Goal: Task Accomplishment & Management: Manage account settings

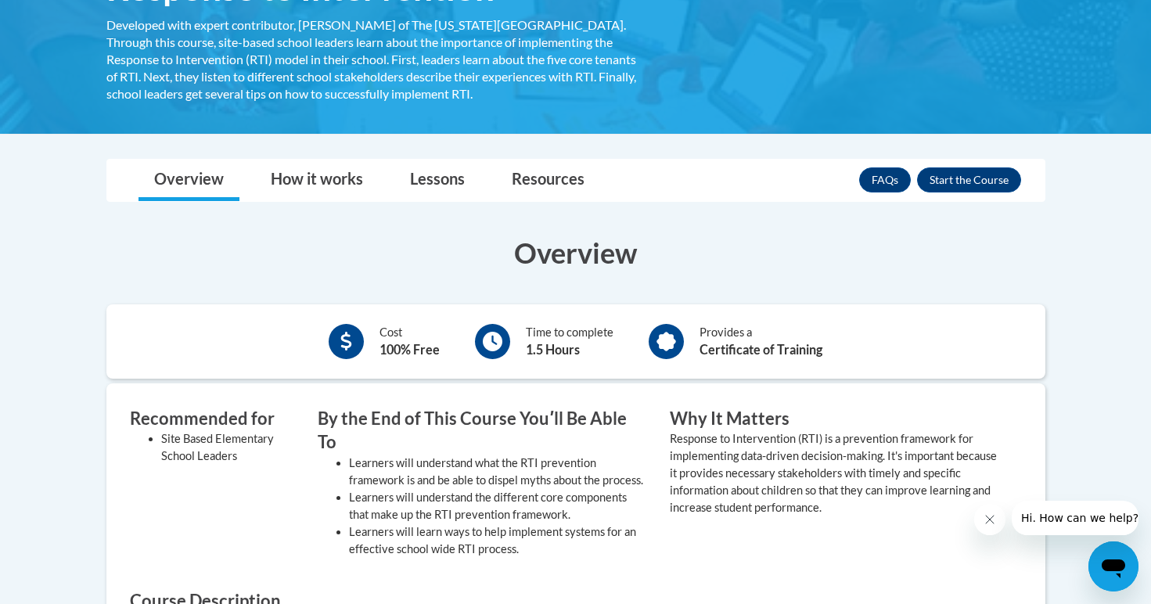
scroll to position [309, 0]
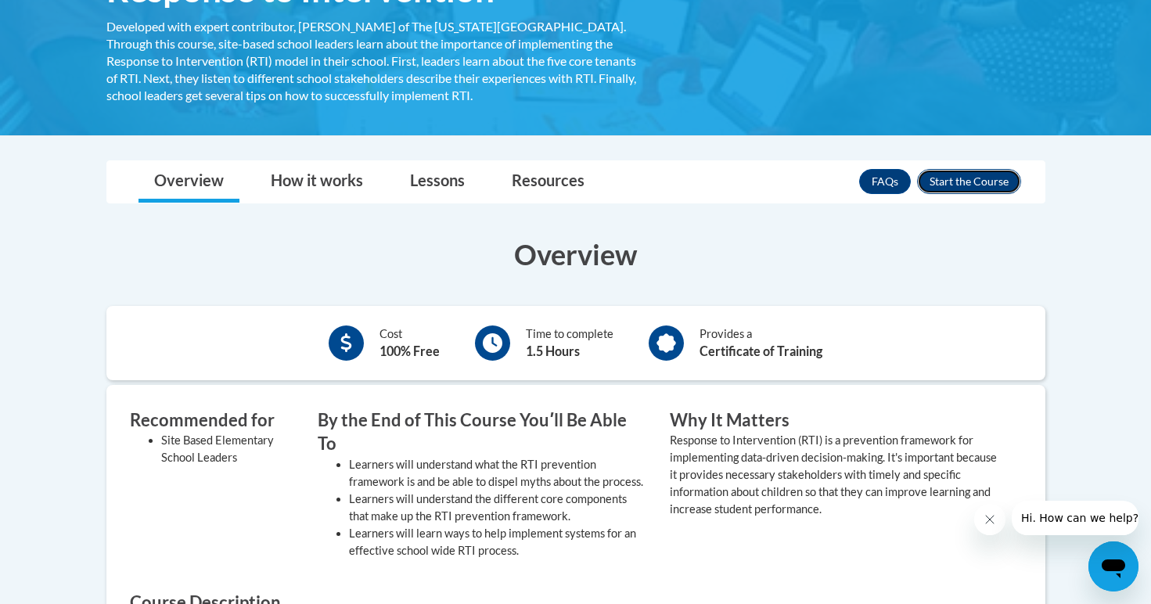
click at [1000, 178] on button "Enroll" at bounding box center [969, 181] width 104 height 25
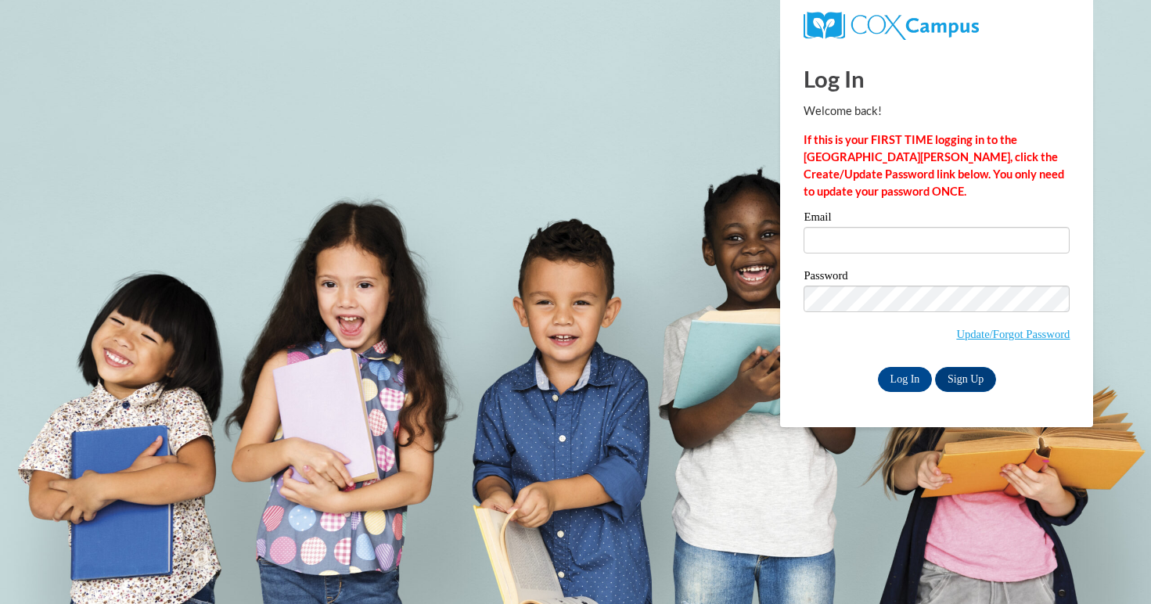
click at [935, 254] on div "Email" at bounding box center [936, 238] width 266 height 54
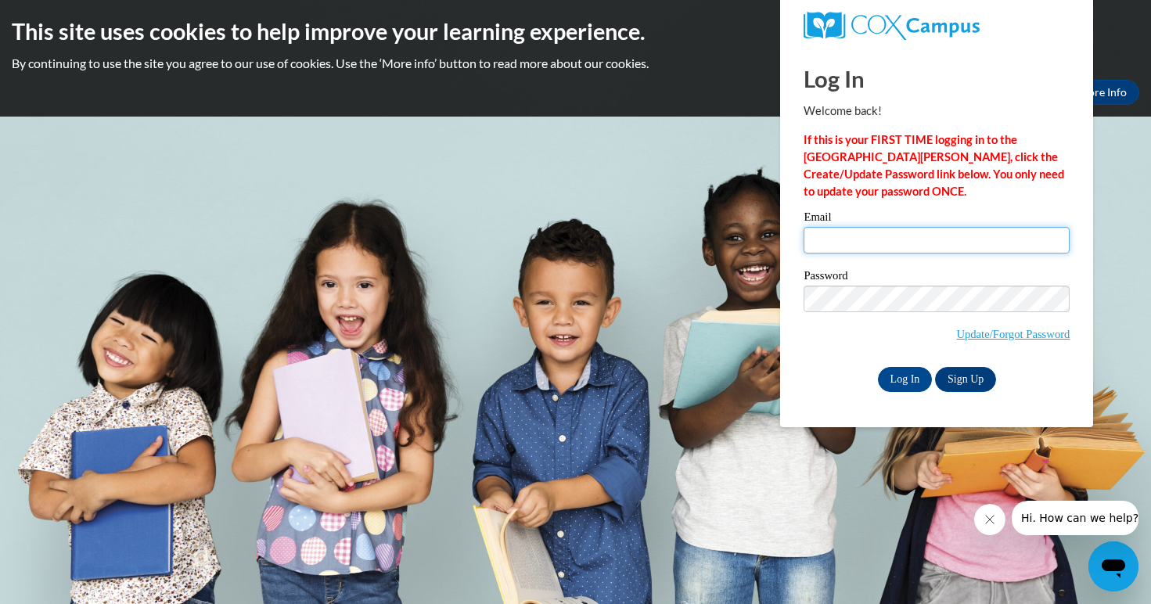
click at [893, 249] on input "Email" at bounding box center [936, 240] width 266 height 27
click at [508, 215] on body "This site uses cookies to help improve your learning experience. By continuing …" at bounding box center [575, 302] width 1151 height 604
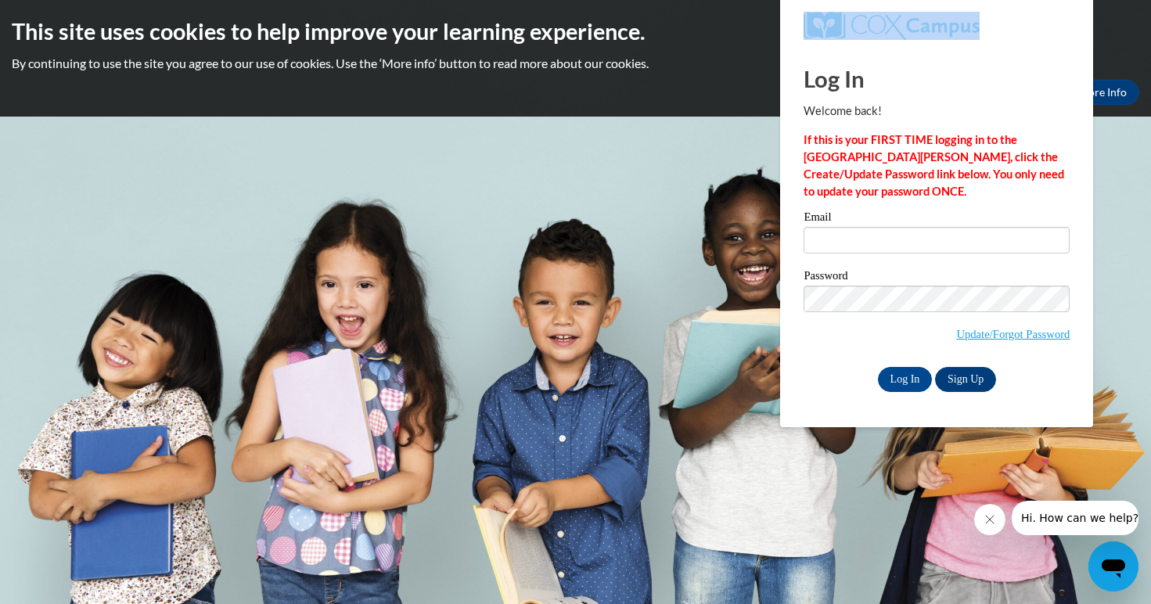
click at [508, 215] on body "This site uses cookies to help improve your learning experience. By continuing …" at bounding box center [575, 302] width 1151 height 604
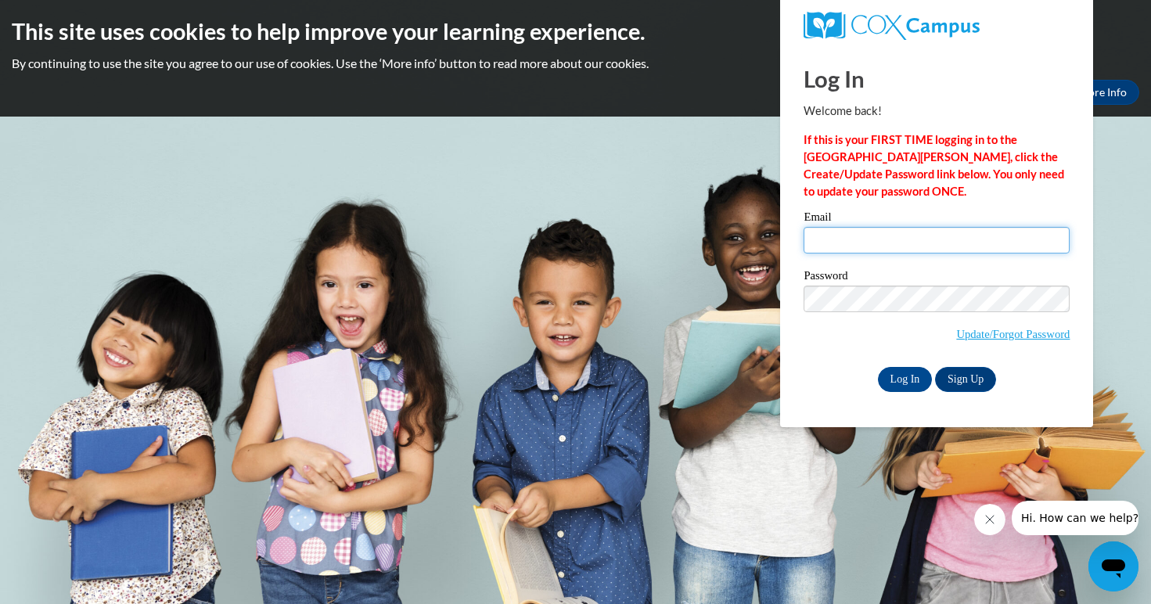
click at [845, 236] on input "Email" at bounding box center [936, 240] width 266 height 27
type input "enposa4491@ung.edu"
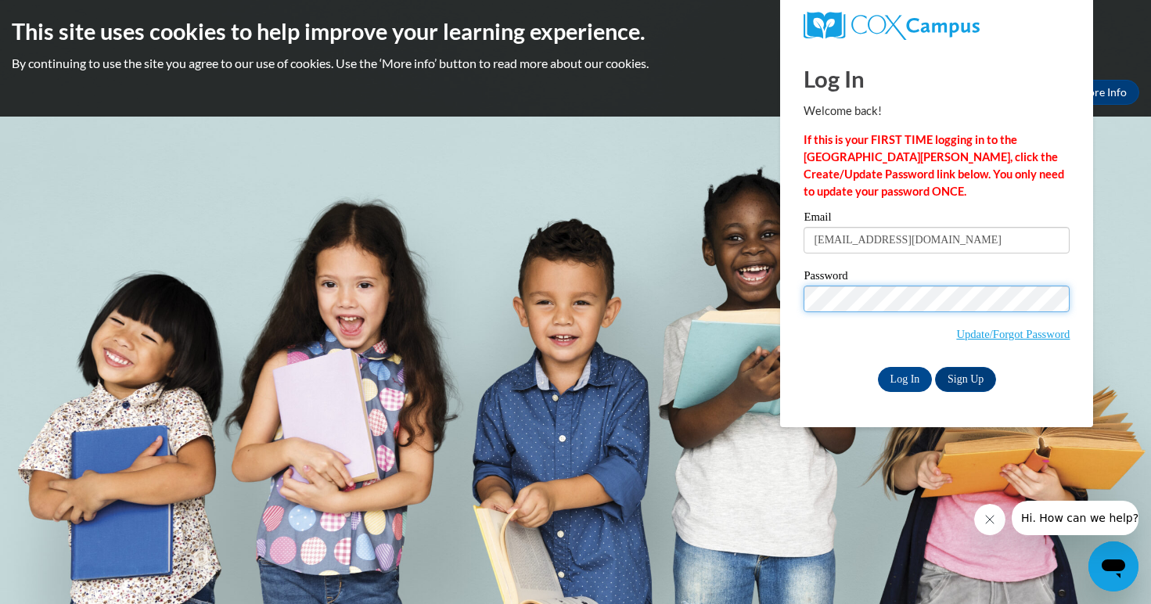
click at [788, 290] on div "Log In Welcome back! If this is your FIRST TIME logging in to the NEW Cox Campu…" at bounding box center [936, 237] width 336 height 380
click at [993, 332] on link "Update/Forgot Password" at bounding box center [1012, 334] width 113 height 13
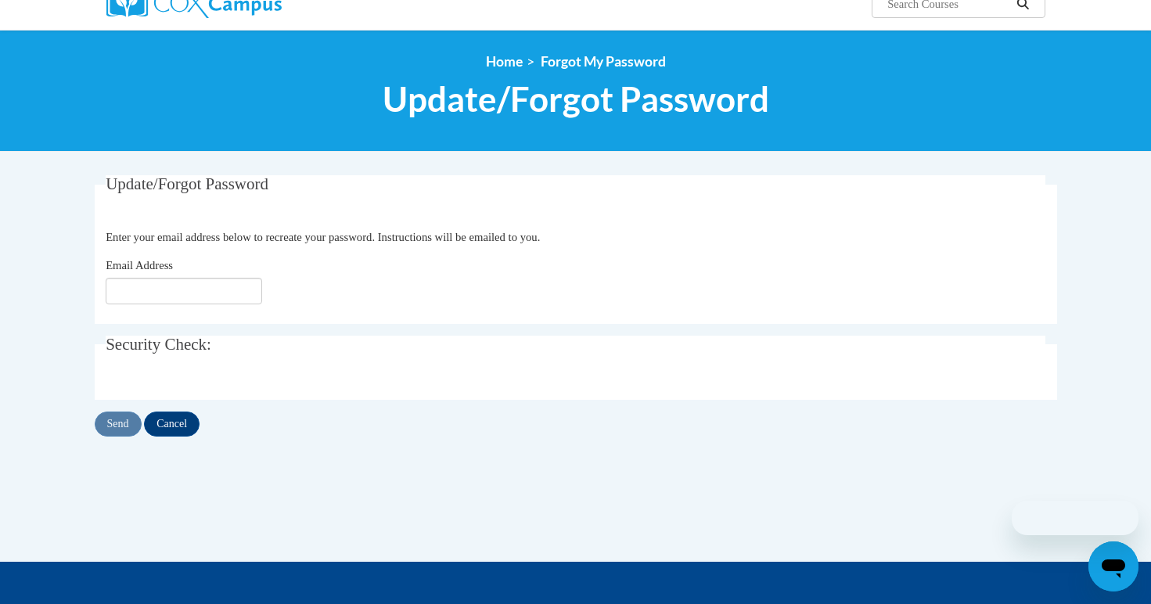
scroll to position [160, 0]
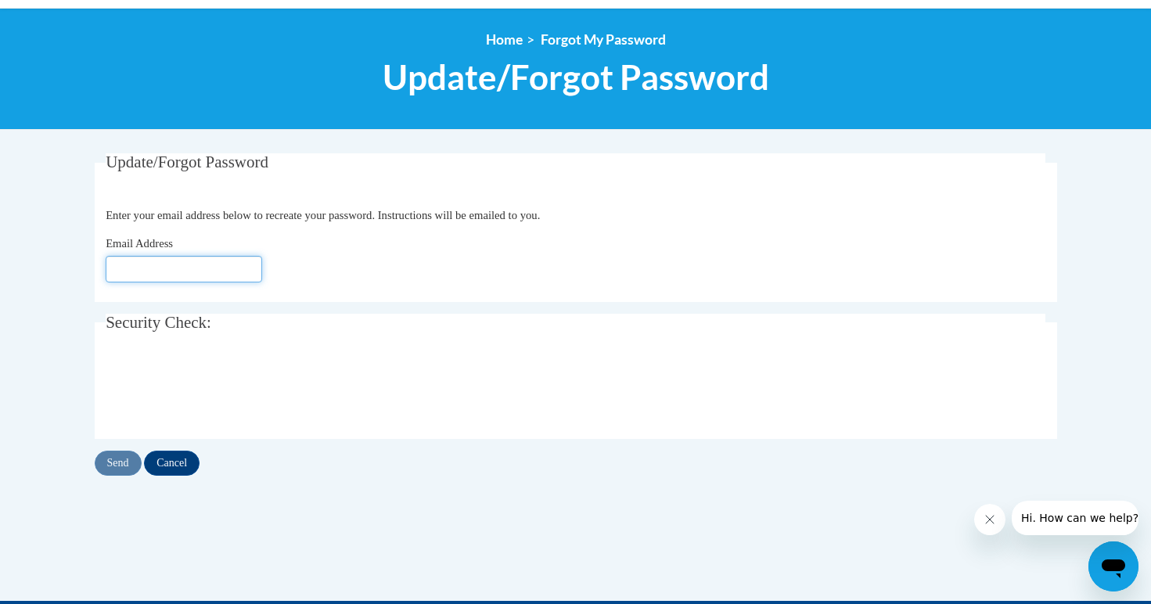
click at [181, 271] on input "Email Address" at bounding box center [184, 269] width 156 height 27
type input "enposa4491@ung.edu"
click at [121, 459] on input "Send" at bounding box center [118, 463] width 47 height 25
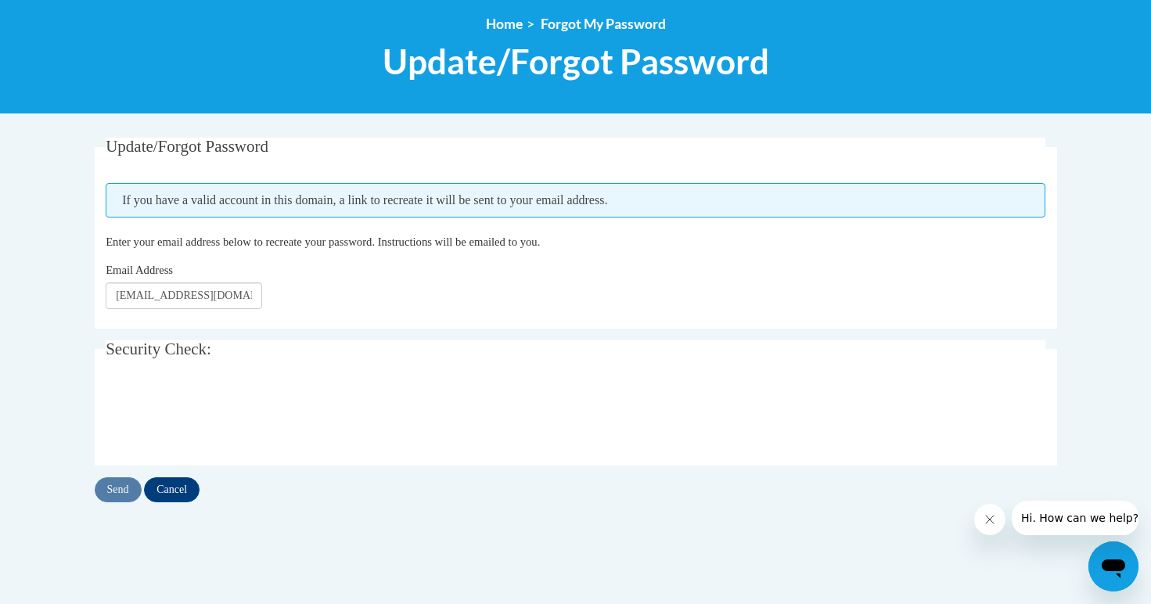
scroll to position [177, 0]
